Goal: Book appointment/travel/reservation

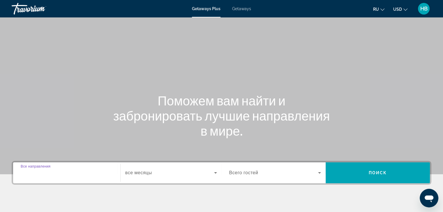
click at [65, 173] on input "Destination Все направления" at bounding box center [67, 173] width 92 height 7
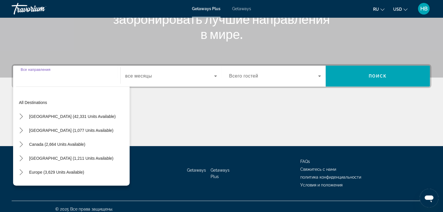
scroll to position [102, 0]
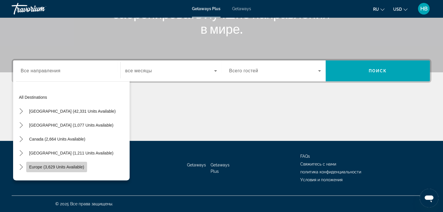
click at [65, 169] on span "Europe (3,629 units available)" at bounding box center [56, 167] width 55 height 5
type input "**********"
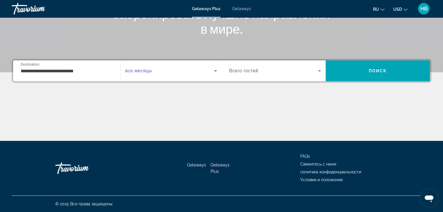
click at [213, 71] on icon "Search widget" at bounding box center [215, 71] width 7 height 7
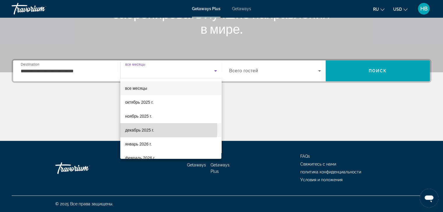
click at [137, 130] on span "декабрь 2025 г." at bounding box center [139, 130] width 29 height 7
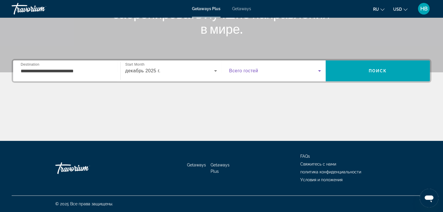
click at [319, 71] on icon "Search widget" at bounding box center [319, 70] width 3 height 1
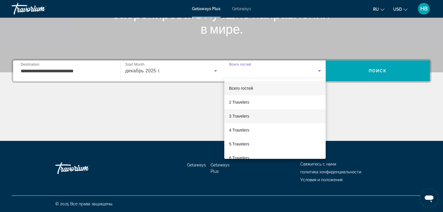
click at [243, 117] on span "3 Travelers" at bounding box center [239, 116] width 20 height 7
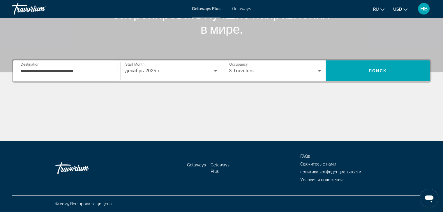
click at [405, 8] on icon "Change currency" at bounding box center [405, 10] width 4 height 4
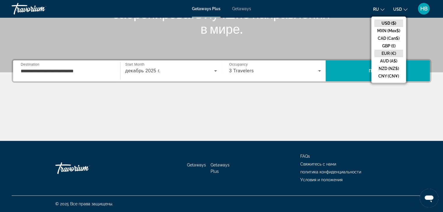
click at [395, 55] on button "EUR (€)" at bounding box center [388, 54] width 29 height 8
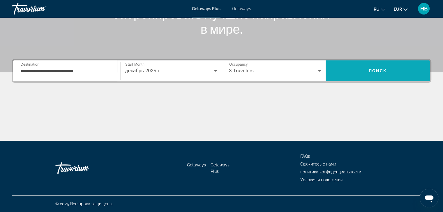
click at [381, 69] on span "Поиск" at bounding box center [377, 71] width 18 height 5
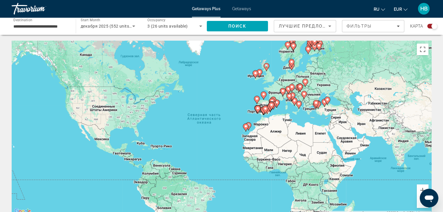
click at [246, 129] on icon "Main content" at bounding box center [245, 128] width 5 height 8
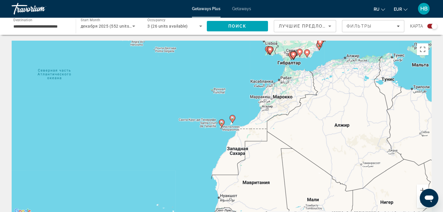
click at [221, 123] on image "Main content" at bounding box center [221, 122] width 3 height 3
type input "**********"
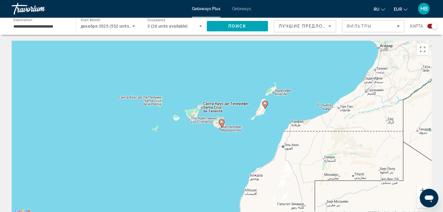
click at [221, 123] on image "Main content" at bounding box center [221, 122] width 3 height 3
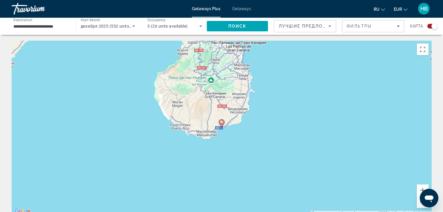
click at [221, 123] on image "Main content" at bounding box center [221, 122] width 3 height 3
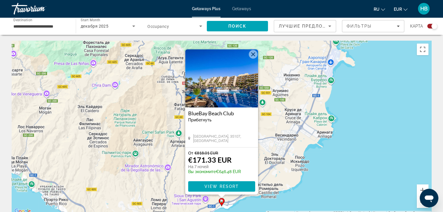
click at [235, 97] on img "Main content" at bounding box center [221, 78] width 73 height 58
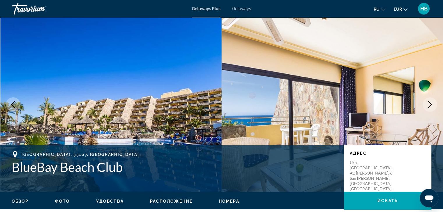
click at [93, 95] on img "Main content" at bounding box center [110, 104] width 221 height 175
click at [59, 201] on span "Фото" at bounding box center [62, 201] width 15 height 5
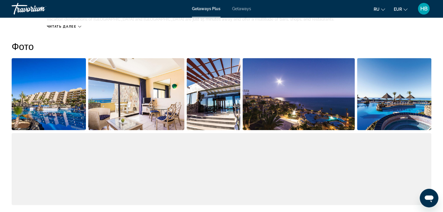
scroll to position [264, 0]
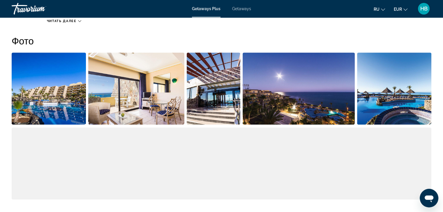
click at [44, 111] on img "Open full-screen image slider" at bounding box center [49, 89] width 74 height 72
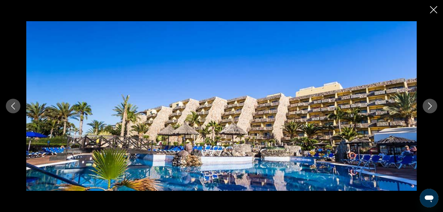
click at [427, 105] on icon "Next image" at bounding box center [429, 106] width 7 height 7
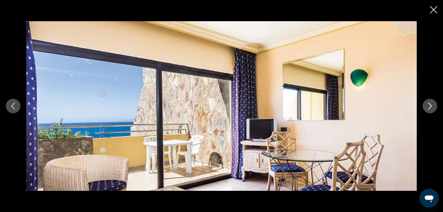
click at [427, 105] on icon "Next image" at bounding box center [429, 106] width 7 height 7
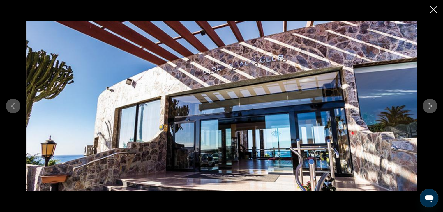
click at [427, 105] on icon "Next image" at bounding box center [429, 106] width 7 height 7
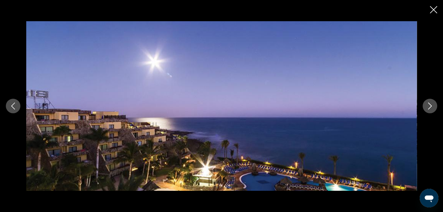
click at [427, 105] on icon "Next image" at bounding box center [429, 106] width 7 height 7
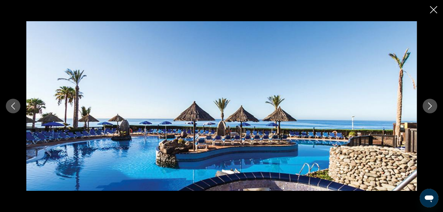
click at [427, 105] on icon "Next image" at bounding box center [429, 106] width 7 height 7
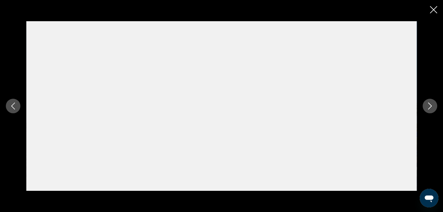
click at [427, 105] on icon "Next image" at bounding box center [429, 106] width 7 height 7
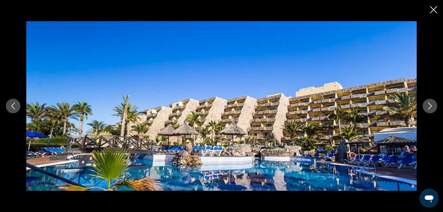
click at [435, 9] on icon "Close slideshow" at bounding box center [432, 9] width 7 height 7
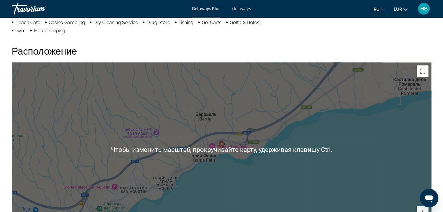
scroll to position [555, 0]
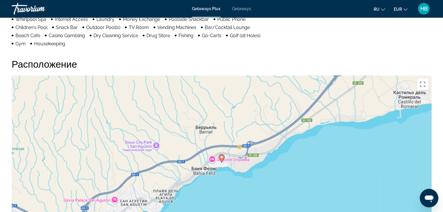
click at [229, 103] on div "Чтобы активировать перетаскивание с помощью клавиатуры, нажмите Alt + Ввод. Пос…" at bounding box center [221, 163] width 419 height 175
drag, startPoint x: 422, startPoint y: 84, endPoint x: 422, endPoint y: 108, distance: 24.7
click at [422, 83] on button "Включить полноэкранный режим" at bounding box center [422, 85] width 12 height 12
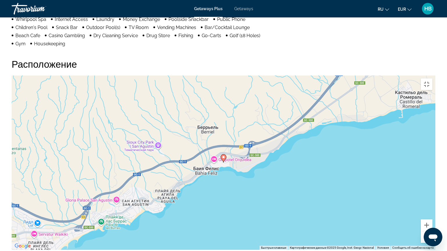
click at [432, 212] on button "Уменьшить" at bounding box center [427, 238] width 12 height 12
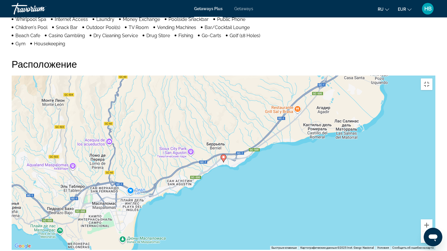
click at [432, 212] on button "Уменьшить" at bounding box center [427, 238] width 12 height 12
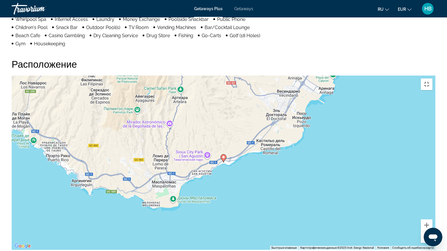
click at [432, 212] on button "Уменьшить" at bounding box center [427, 238] width 12 height 12
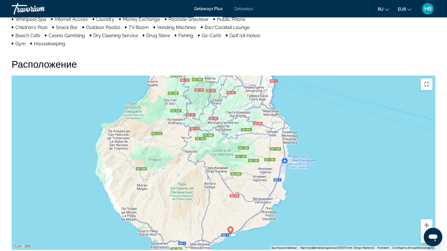
drag, startPoint x: 248, startPoint y: 102, endPoint x: 254, endPoint y: 176, distance: 73.6
click at [254, 176] on div "Чтобы активировать перетаскивание с помощью клавиатуры, нажмите Alt + Ввод. Пос…" at bounding box center [224, 163] width 424 height 175
click at [432, 79] on button "Включить полноэкранный режим" at bounding box center [427, 85] width 12 height 12
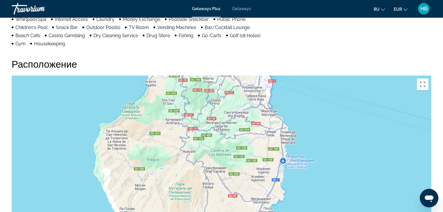
click at [353, 177] on div "Чтобы активировать перетаскивание с помощью клавиатуры, нажмите Alt + Ввод. Пос…" at bounding box center [221, 163] width 419 height 175
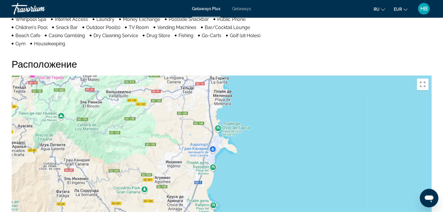
click at [298, 163] on div "Чтобы активировать перетаскивание с помощью клавиатуры, нажмите Alt + Ввод. Пос…" at bounding box center [221, 163] width 419 height 175
click at [422, 86] on button "Включить полноэкранный режим" at bounding box center [422, 85] width 12 height 12
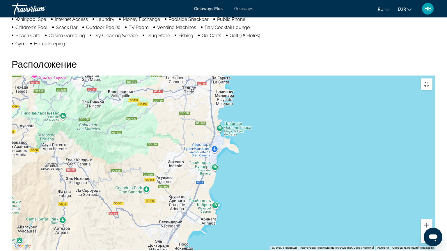
click at [432, 212] on button "Уменьшить" at bounding box center [427, 238] width 12 height 12
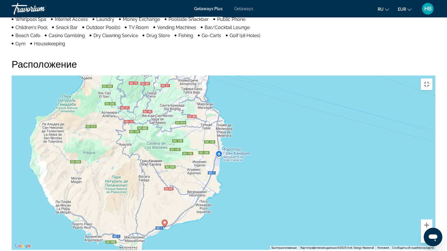
click at [432, 212] on button "Уменьшить" at bounding box center [427, 238] width 12 height 12
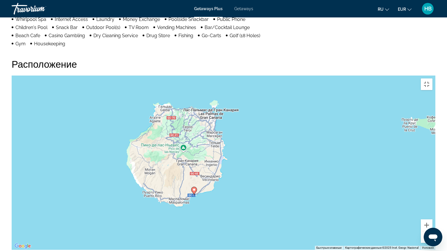
click at [432, 212] on button "Уменьшить" at bounding box center [427, 238] width 12 height 12
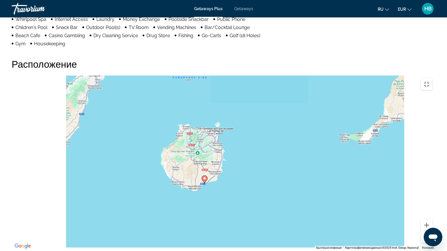
click at [432, 212] on button "Уменьшить" at bounding box center [427, 238] width 12 height 12
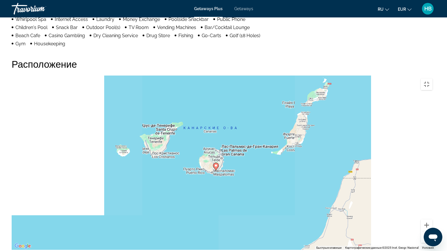
click at [432, 212] on button "Уменьшить" at bounding box center [427, 238] width 12 height 12
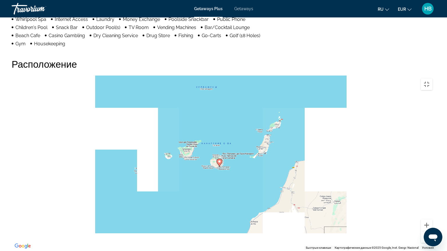
click at [432, 212] on button "Уменьшить" at bounding box center [427, 238] width 12 height 12
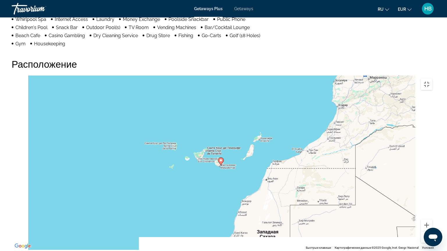
click at [432, 212] on button "Уменьшить" at bounding box center [427, 238] width 12 height 12
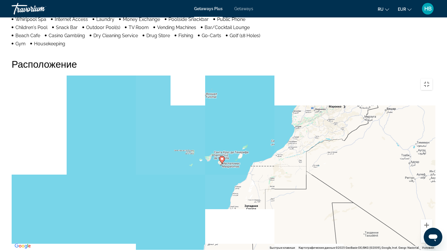
click at [432, 212] on button "Уменьшить" at bounding box center [427, 238] width 12 height 12
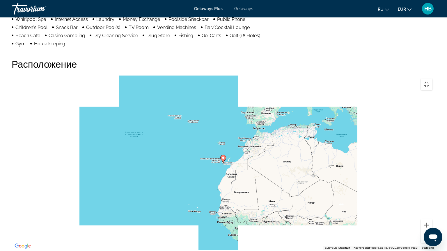
click at [432, 212] on button "Уменьшить" at bounding box center [427, 238] width 12 height 12
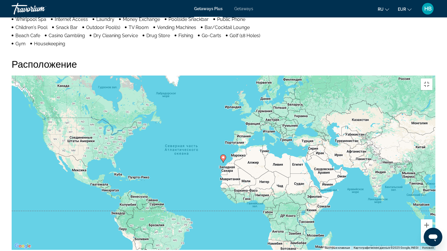
click at [432, 212] on button "Уменьшить" at bounding box center [427, 238] width 12 height 12
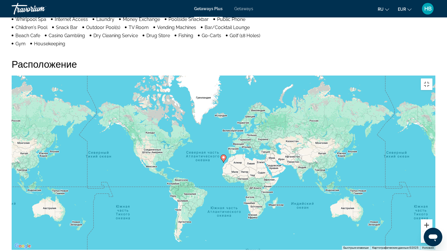
click at [432, 212] on button "Увеличить" at bounding box center [427, 226] width 12 height 12
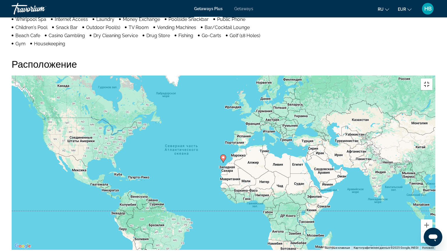
click at [432, 79] on button "Включить полноэкранный режим" at bounding box center [427, 85] width 12 height 12
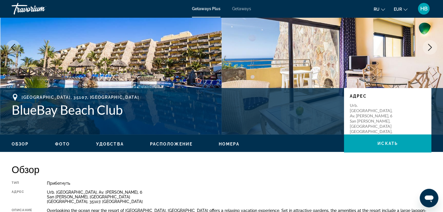
scroll to position [58, 0]
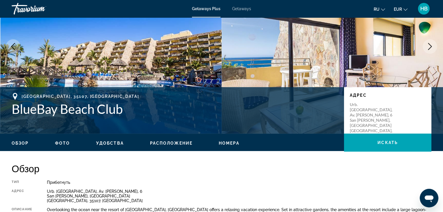
click at [15, 96] on icon "Main content" at bounding box center [15, 96] width 7 height 7
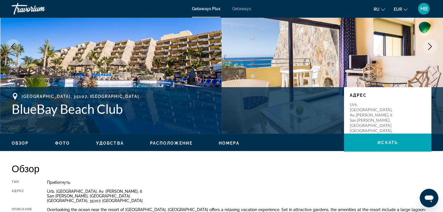
click at [15, 96] on icon "Main content" at bounding box center [15, 96] width 7 height 7
